Goal: Find specific page/section: Find specific page/section

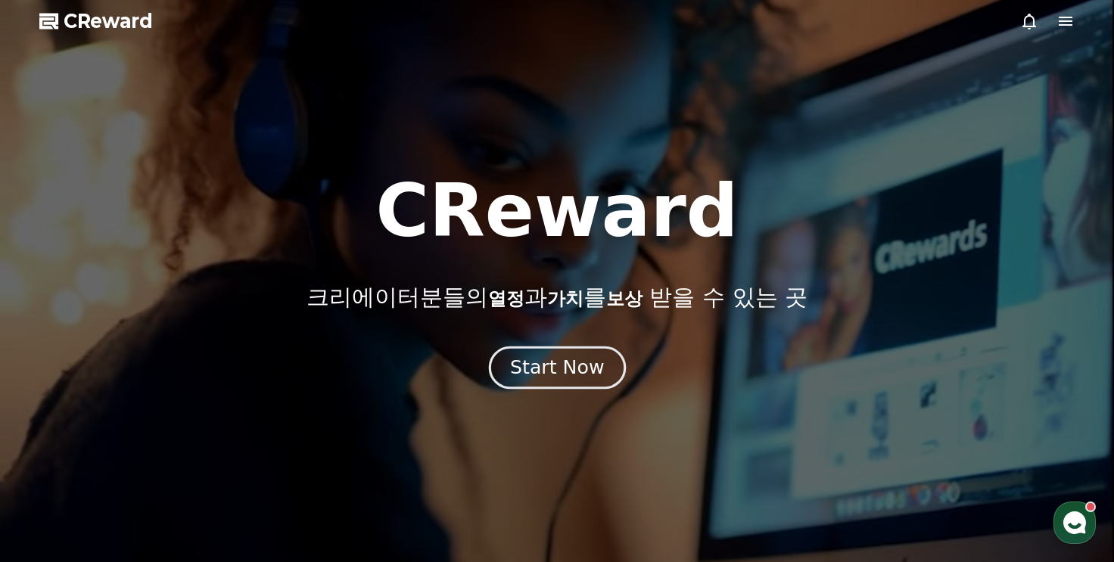
click at [587, 362] on div "Start Now" at bounding box center [557, 368] width 94 height 26
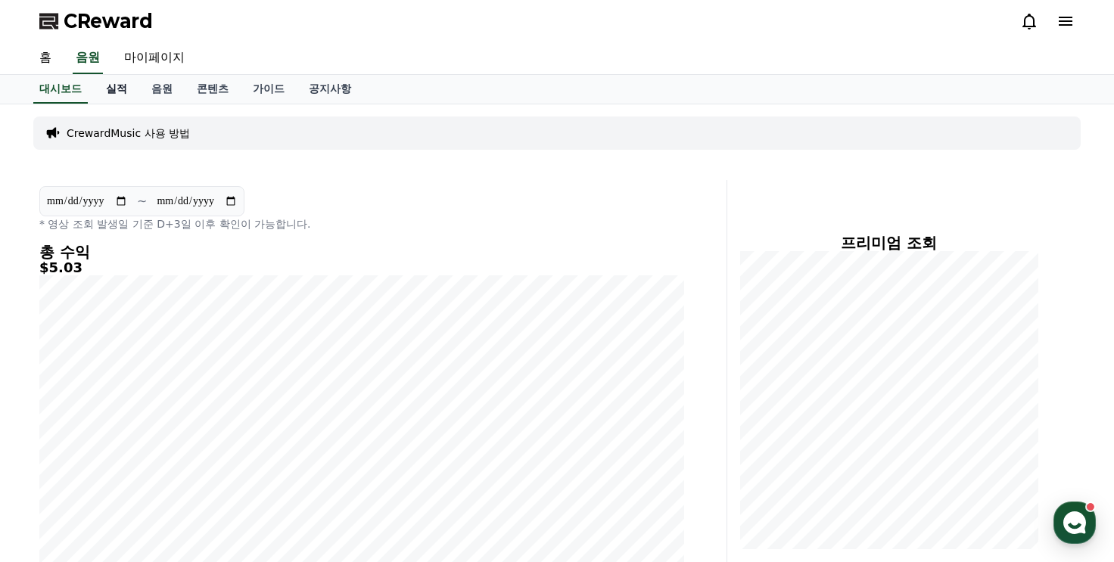
click at [115, 83] on link "실적" at bounding box center [116, 89] width 45 height 29
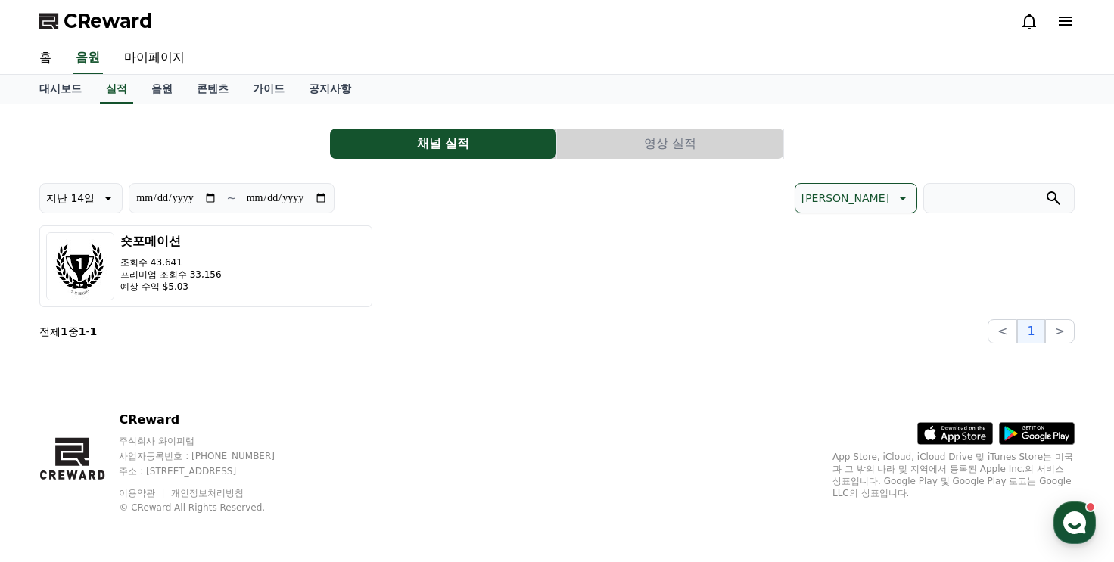
click at [629, 129] on button "영상 실적" at bounding box center [670, 144] width 226 height 30
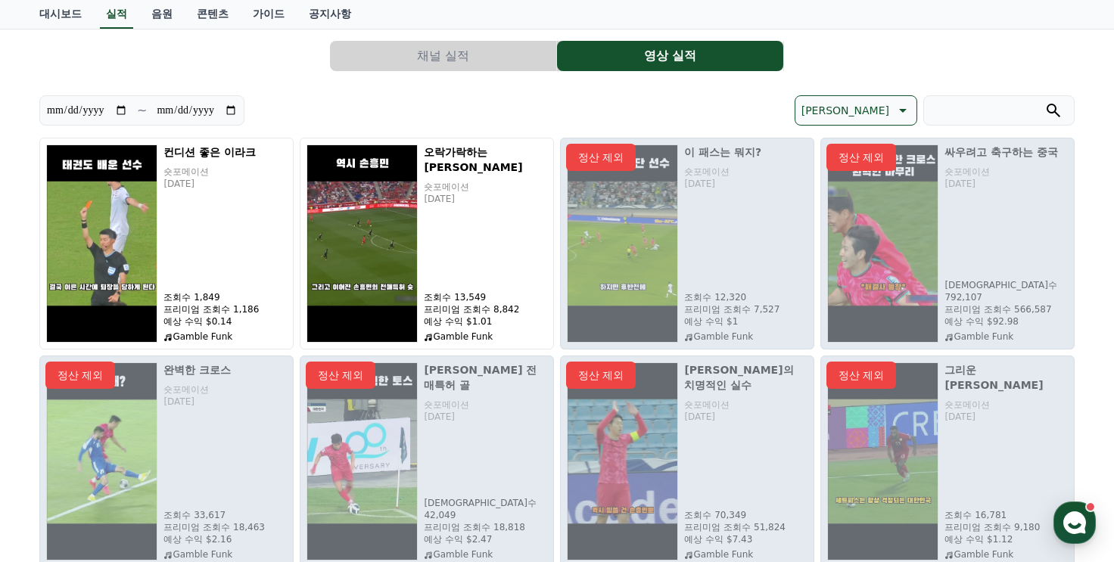
scroll to position [76, 0]
